Goal: Task Accomplishment & Management: Use online tool/utility

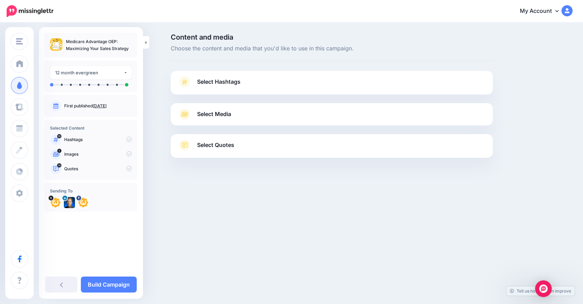
click at [208, 81] on span "Select Hashtags" at bounding box center [218, 81] width 43 height 9
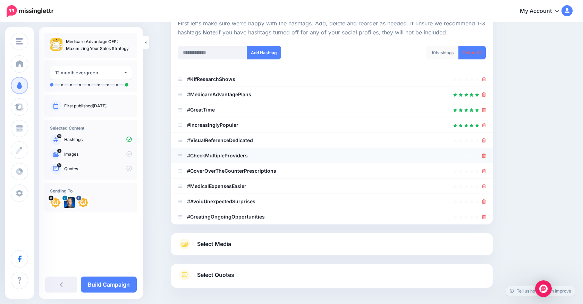
scroll to position [85, 0]
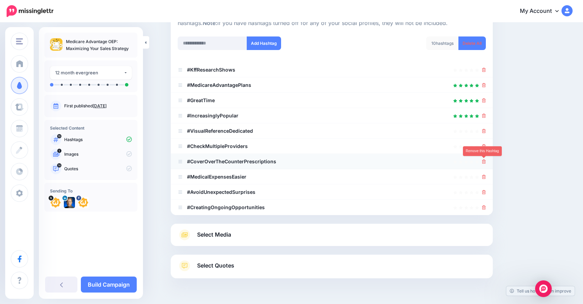
click at [484, 162] on icon at bounding box center [484, 161] width 4 height 4
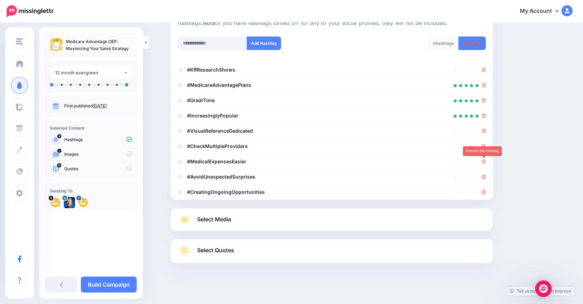
click at [484, 162] on icon at bounding box center [484, 161] width 4 height 4
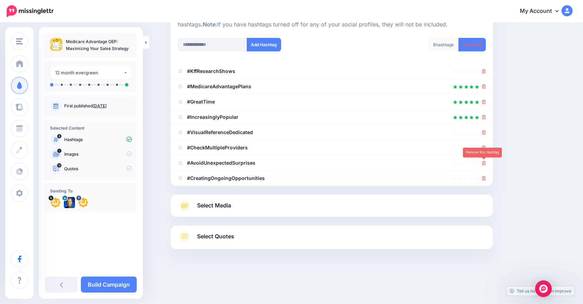
scroll to position [83, 0]
click at [484, 162] on icon at bounding box center [484, 163] width 4 height 4
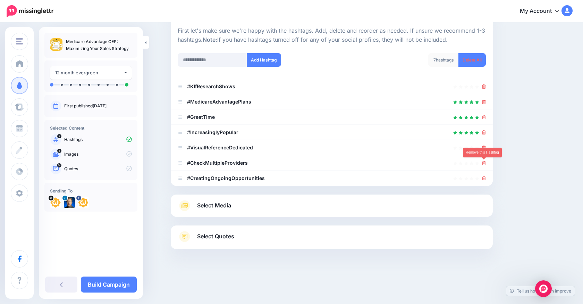
click at [484, 162] on icon at bounding box center [484, 163] width 4 height 4
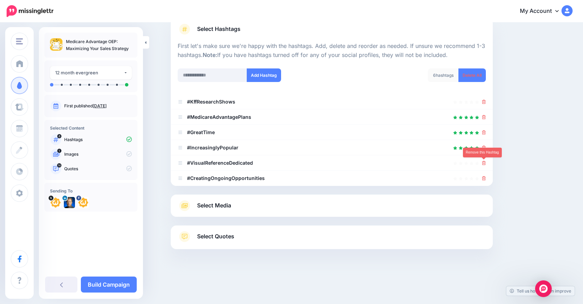
scroll to position [53, 0]
click at [484, 162] on icon at bounding box center [484, 163] width 4 height 4
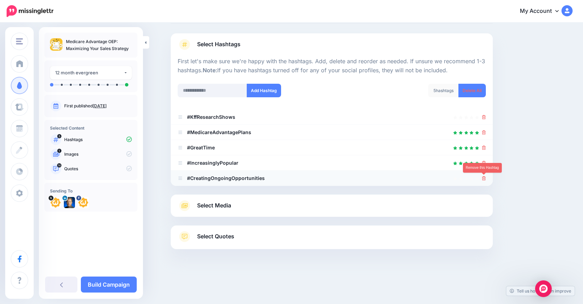
click at [484, 176] on icon at bounding box center [484, 178] width 4 height 4
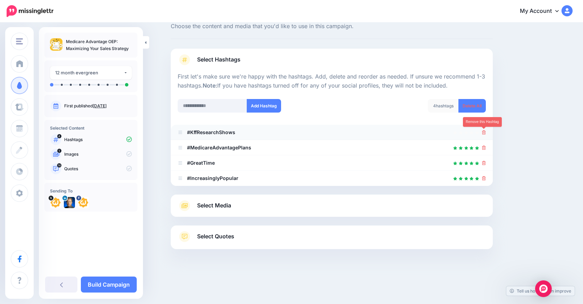
click at [483, 131] on icon at bounding box center [484, 132] width 4 height 4
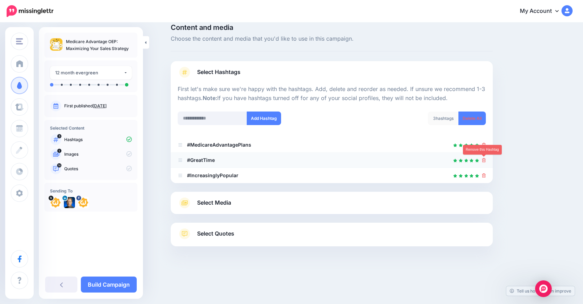
click at [484, 160] on icon at bounding box center [484, 160] width 4 height 4
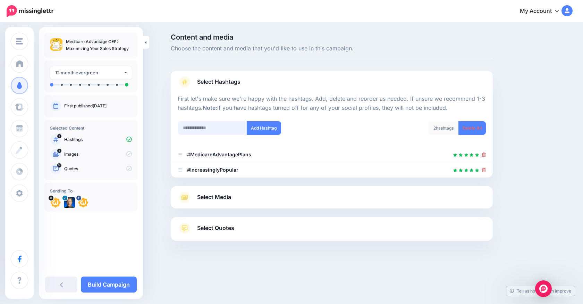
click at [203, 125] on input "text" at bounding box center [212, 128] width 69 height 14
type input "*"
type input "***"
click at [265, 128] on button "Add Hashtag" at bounding box center [264, 128] width 34 height 14
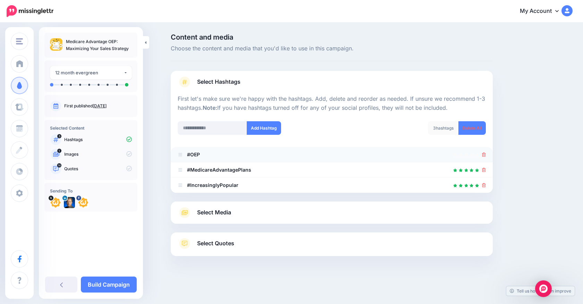
click at [482, 155] on icon at bounding box center [484, 154] width 4 height 4
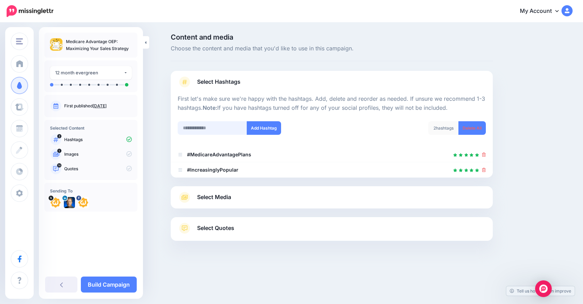
click at [197, 127] on input "text" at bounding box center [212, 128] width 69 height 14
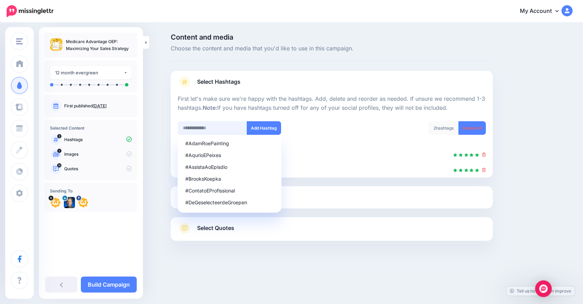
click at [194, 125] on input "text" at bounding box center [212, 128] width 69 height 14
type input "**********"
click at [257, 128] on button "Add Hashtag" at bounding box center [264, 128] width 34 height 14
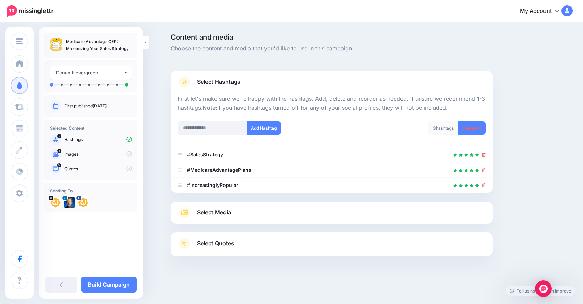
click at [155, 85] on div "Content and media Choose the content and media that you'd like to use in this c…" at bounding box center [291, 162] width 583 height 278
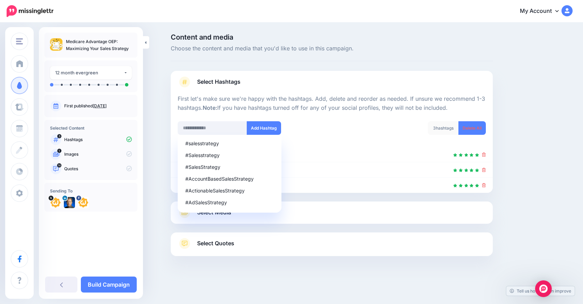
click at [154, 86] on div "Content and media Choose the content and media that you'd like to use in this c…" at bounding box center [291, 162] width 583 height 278
click at [208, 165] on div "#SalesStrategy" at bounding box center [229, 167] width 89 height 5
type input "**********"
click at [306, 124] on div "**********" at bounding box center [252, 128] width 149 height 14
click at [526, 152] on div "**********" at bounding box center [365, 162] width 399 height 257
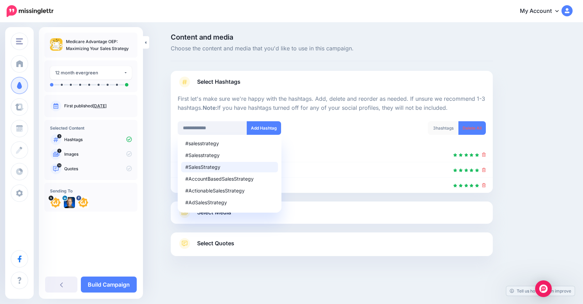
click at [223, 298] on div "**********" at bounding box center [291, 162] width 583 height 278
click at [258, 125] on button "Add Hashtag" at bounding box center [264, 128] width 34 height 14
click at [220, 129] on input "text" at bounding box center [212, 128] width 69 height 14
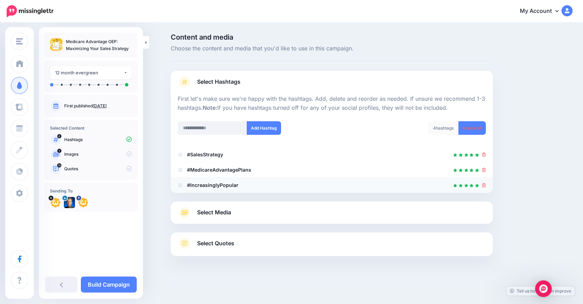
click at [483, 184] on icon at bounding box center [484, 185] width 4 height 4
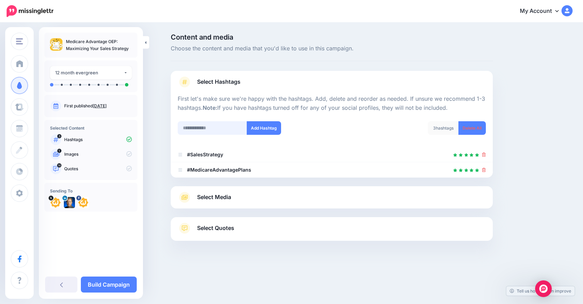
click at [202, 132] on input "text" at bounding box center [212, 128] width 69 height 14
type input "********"
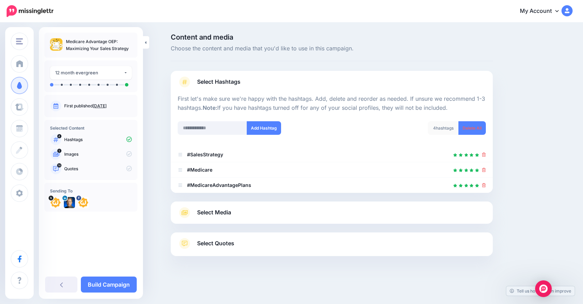
click at [208, 216] on span "Select Media" at bounding box center [214, 212] width 34 height 9
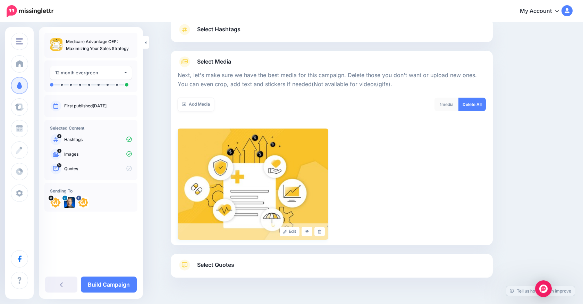
scroll to position [71, 0]
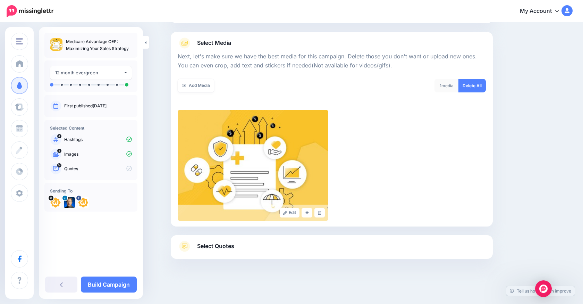
click at [200, 247] on span "Select Quotes" at bounding box center [215, 245] width 37 height 9
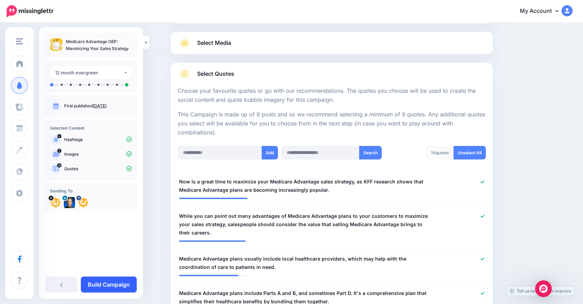
click at [107, 285] on link "Build Campaign" at bounding box center [109, 284] width 56 height 16
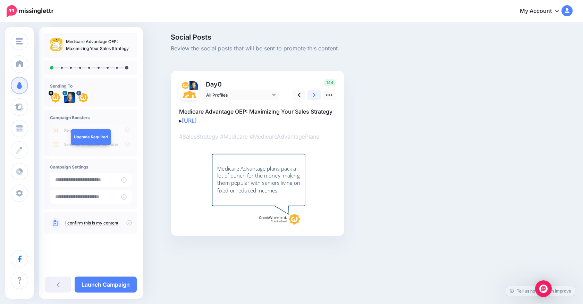
click at [314, 98] on icon at bounding box center [314, 94] width 3 height 7
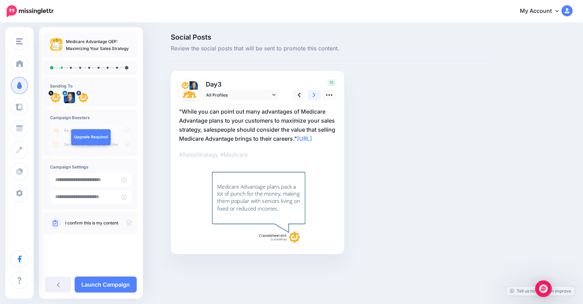
click at [314, 98] on icon at bounding box center [314, 94] width 3 height 7
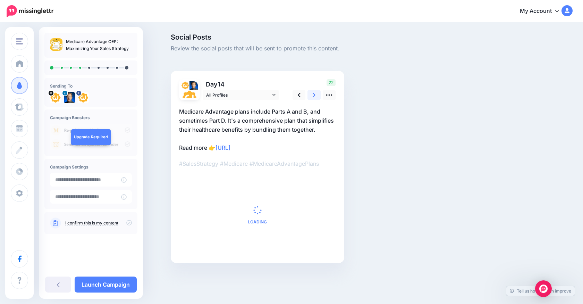
click at [314, 98] on icon at bounding box center [314, 94] width 3 height 7
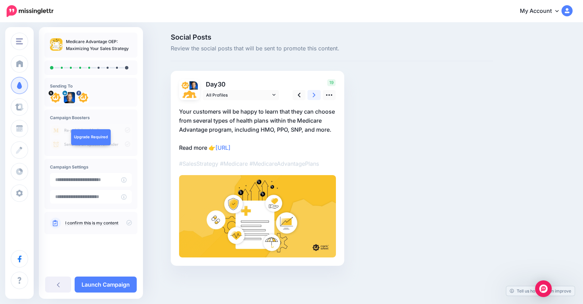
click at [314, 98] on icon at bounding box center [314, 94] width 3 height 7
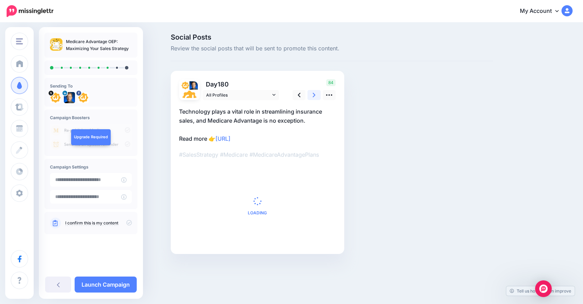
click at [314, 98] on icon at bounding box center [314, 94] width 3 height 7
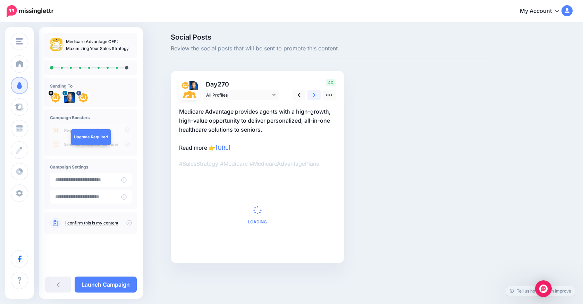
click at [314, 98] on icon at bounding box center [314, 94] width 3 height 7
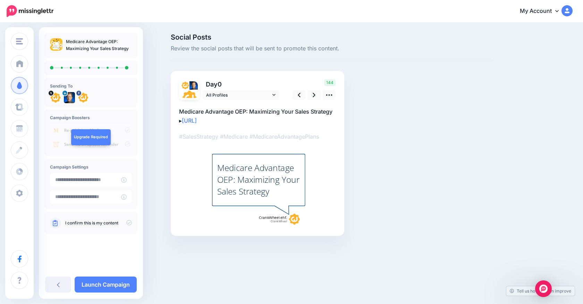
click at [132, 225] on div "I confirm this is my content" at bounding box center [90, 223] width 93 height 22
click at [131, 222] on icon at bounding box center [129, 223] width 6 height 6
click at [107, 284] on link "Launch Campaign" at bounding box center [106, 284] width 62 height 16
